Goal: Book appointment/travel/reservation

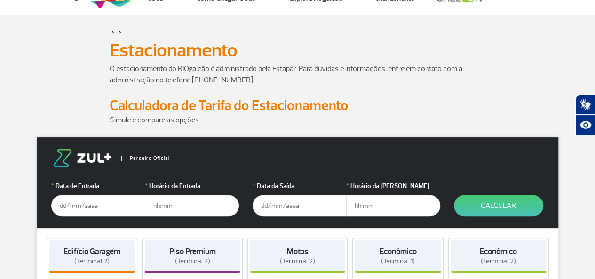
scroll to position [47, 0]
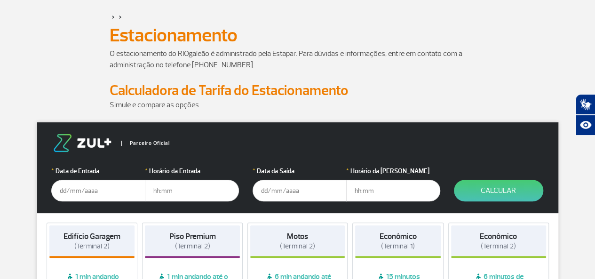
click at [88, 195] on input "text" at bounding box center [98, 191] width 94 height 22
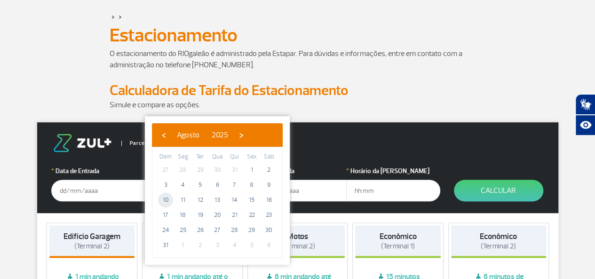
click at [166, 201] on span "10" at bounding box center [165, 199] width 15 height 15
type input "[DATE]"
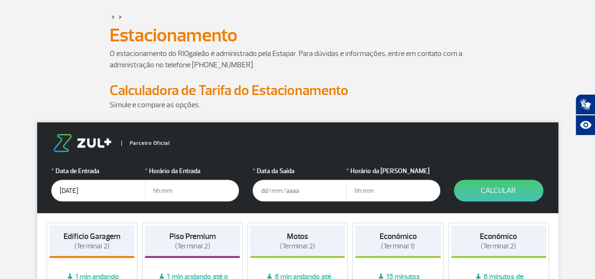
click at [169, 192] on input "text" at bounding box center [192, 191] width 94 height 22
type input "6"
type input "06:00"
click at [262, 197] on input "text" at bounding box center [300, 191] width 94 height 22
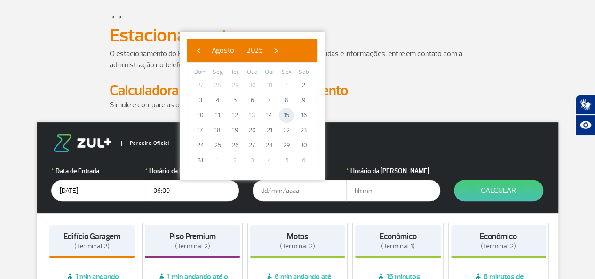
click at [289, 114] on span "15" at bounding box center [286, 115] width 15 height 15
type input "[DATE]"
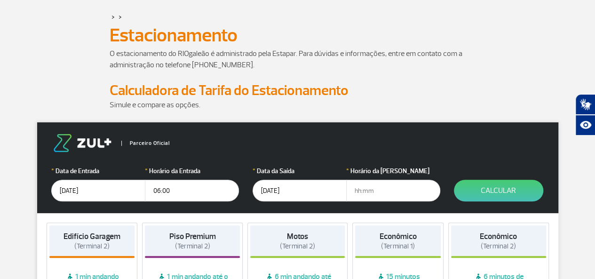
click at [375, 193] on input "text" at bounding box center [393, 191] width 94 height 22
type input "20:00"
click at [461, 191] on button "Calcular" at bounding box center [498, 191] width 89 height 22
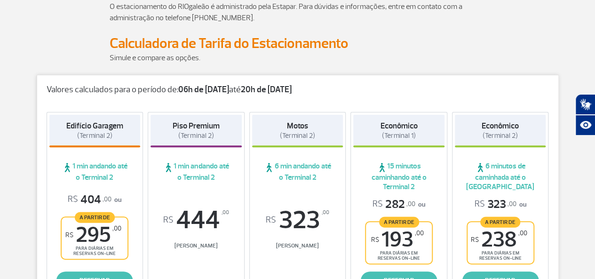
scroll to position [141, 0]
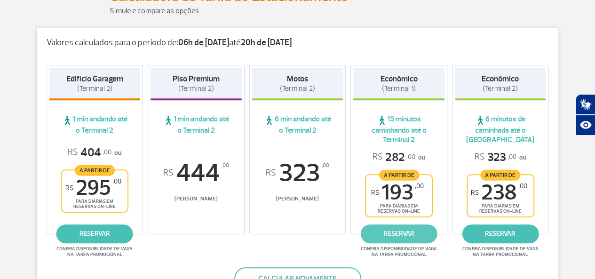
click at [398, 238] on link "reservar" at bounding box center [399, 233] width 77 height 19
click at [403, 237] on link "reservar" at bounding box center [399, 233] width 77 height 19
click at [398, 199] on span "R$ 193 ,00" at bounding box center [397, 192] width 53 height 21
